Goal: Find specific page/section: Find specific page/section

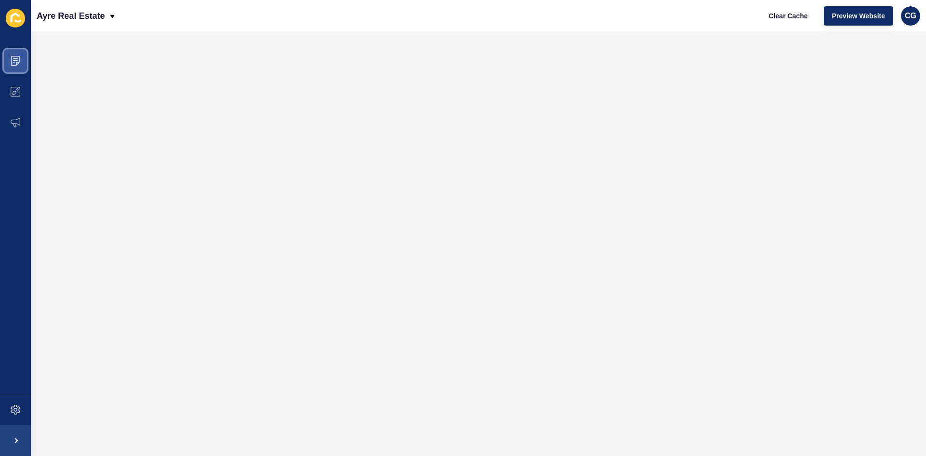
click at [14, 59] on icon at bounding box center [16, 61] width 10 height 10
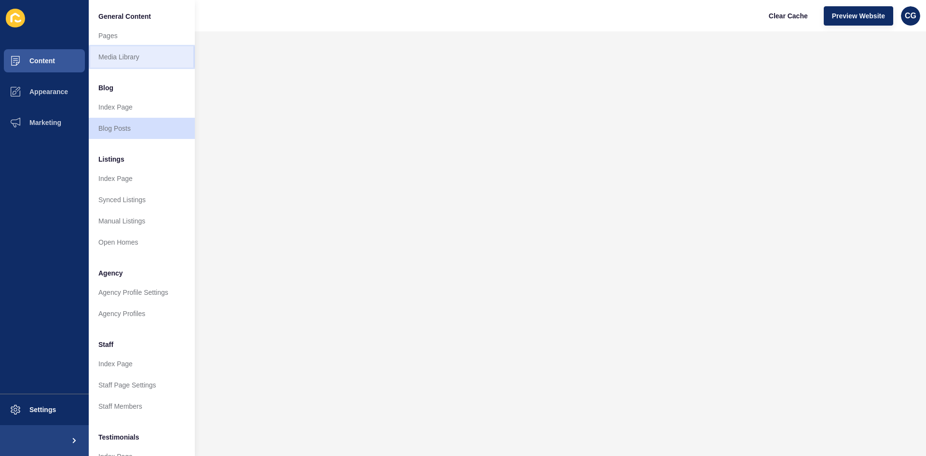
click at [134, 55] on link "Media Library" at bounding box center [142, 56] width 106 height 21
